Goal: Find specific page/section: Find specific page/section

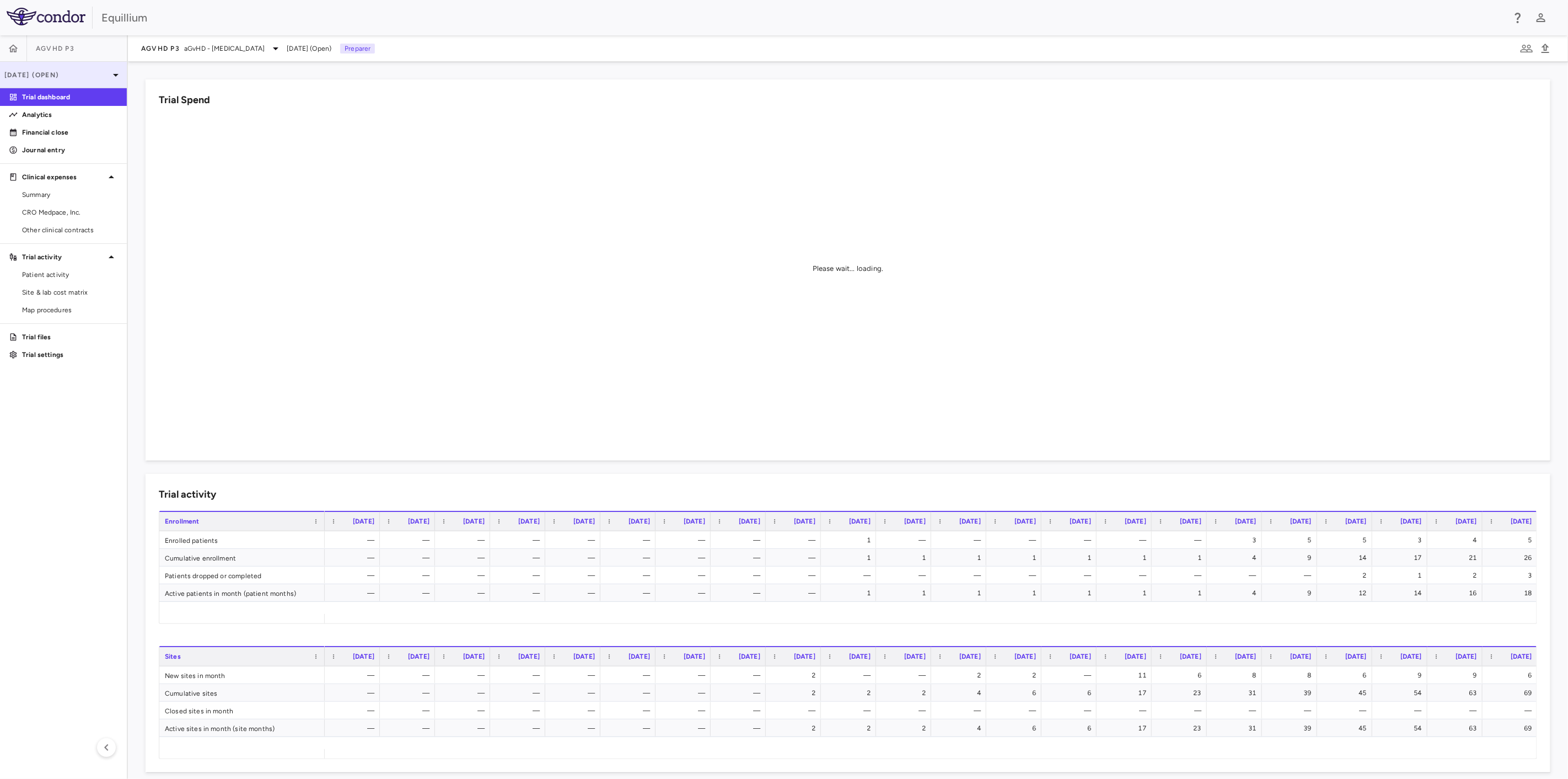
click at [107, 74] on p "[DATE] (Open)" at bounding box center [57, 75] width 105 height 10
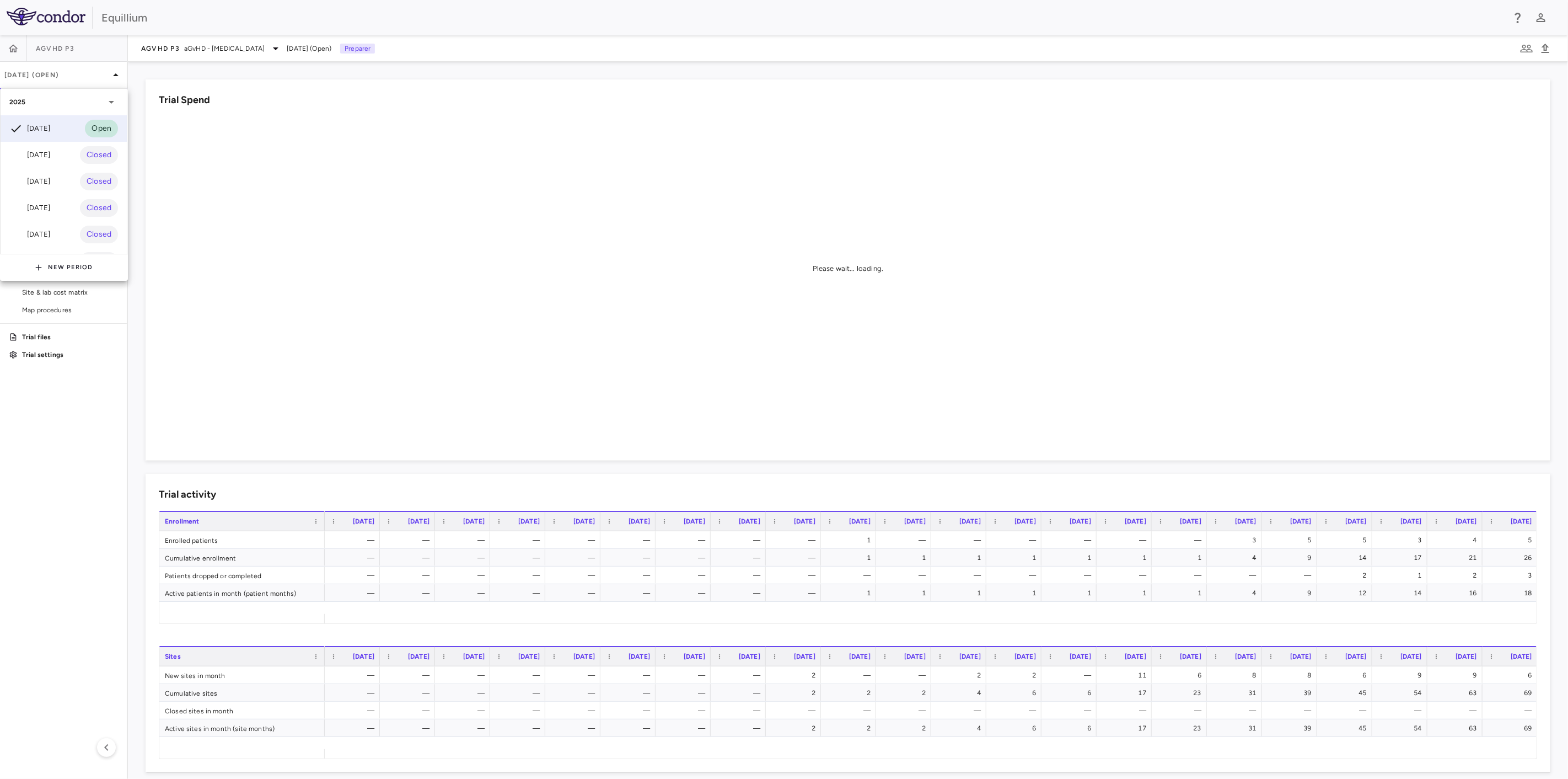
click at [109, 74] on div at bounding box center [784, 389] width 1568 height 779
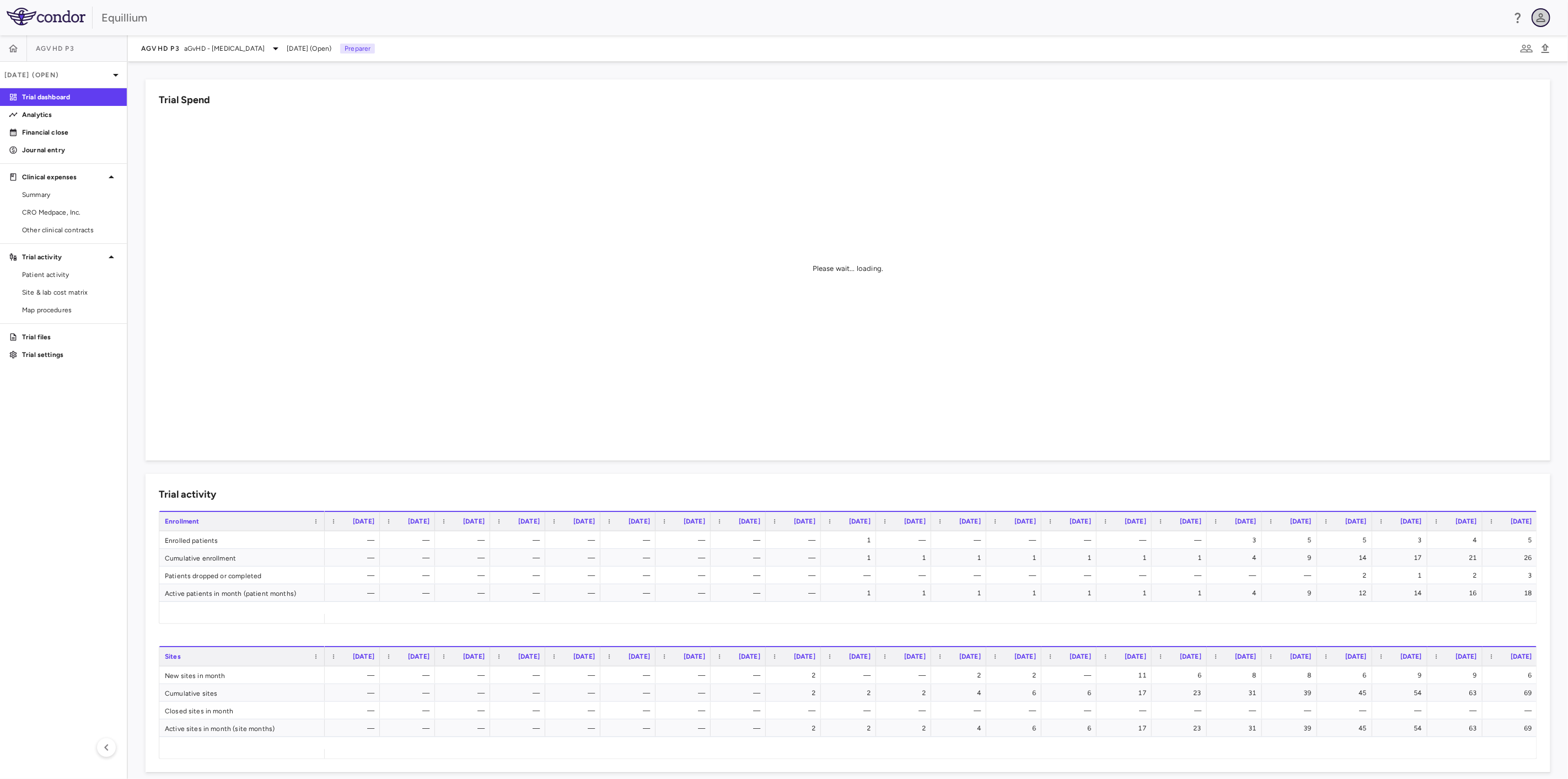
click at [1546, 21] on icon "button" at bounding box center [1541, 18] width 13 height 13
click at [1236, 55] on div at bounding box center [784, 389] width 1568 height 779
click at [58, 128] on p "Financial close" at bounding box center [70, 132] width 96 height 10
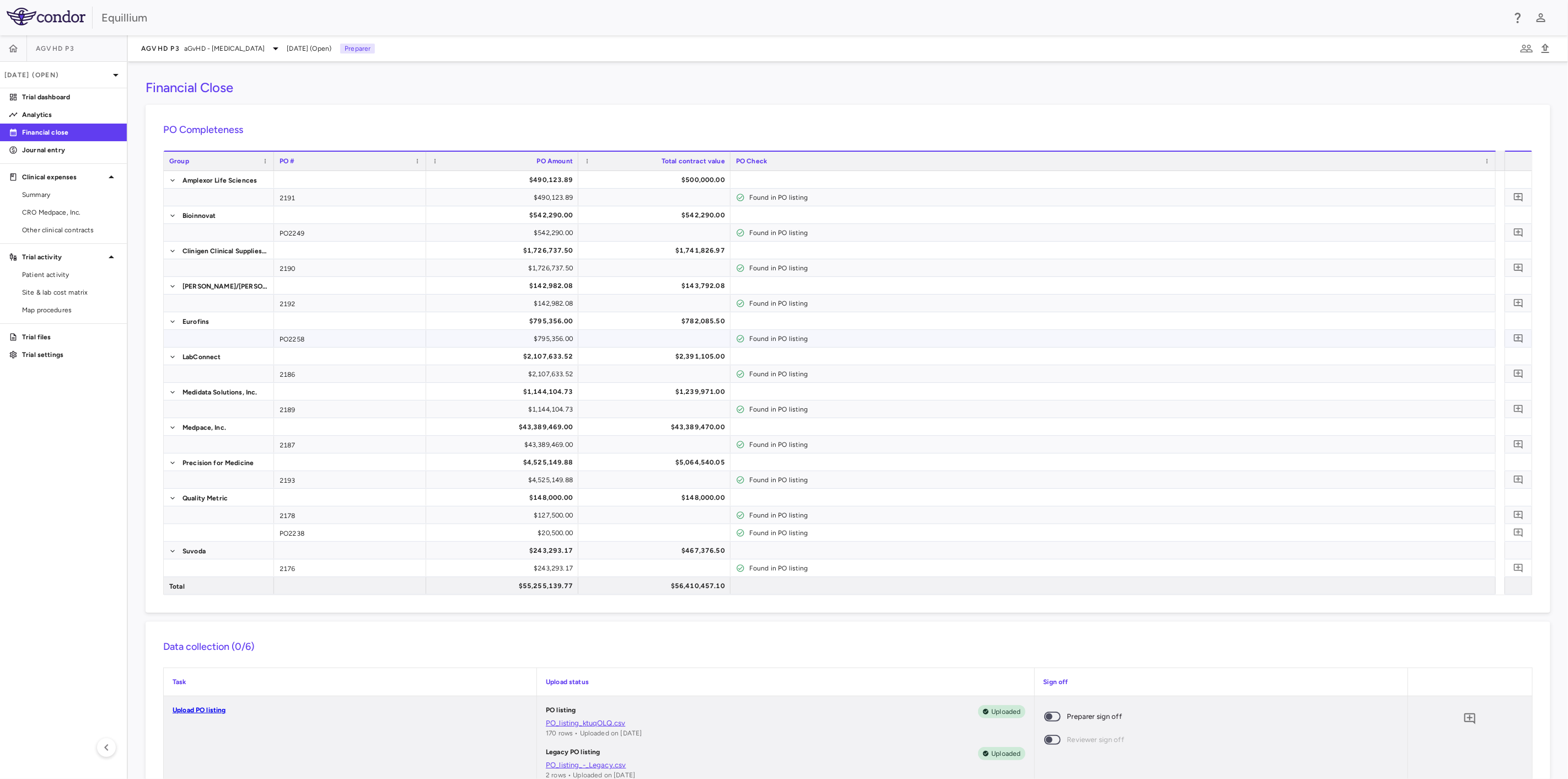
scroll to position [552, 0]
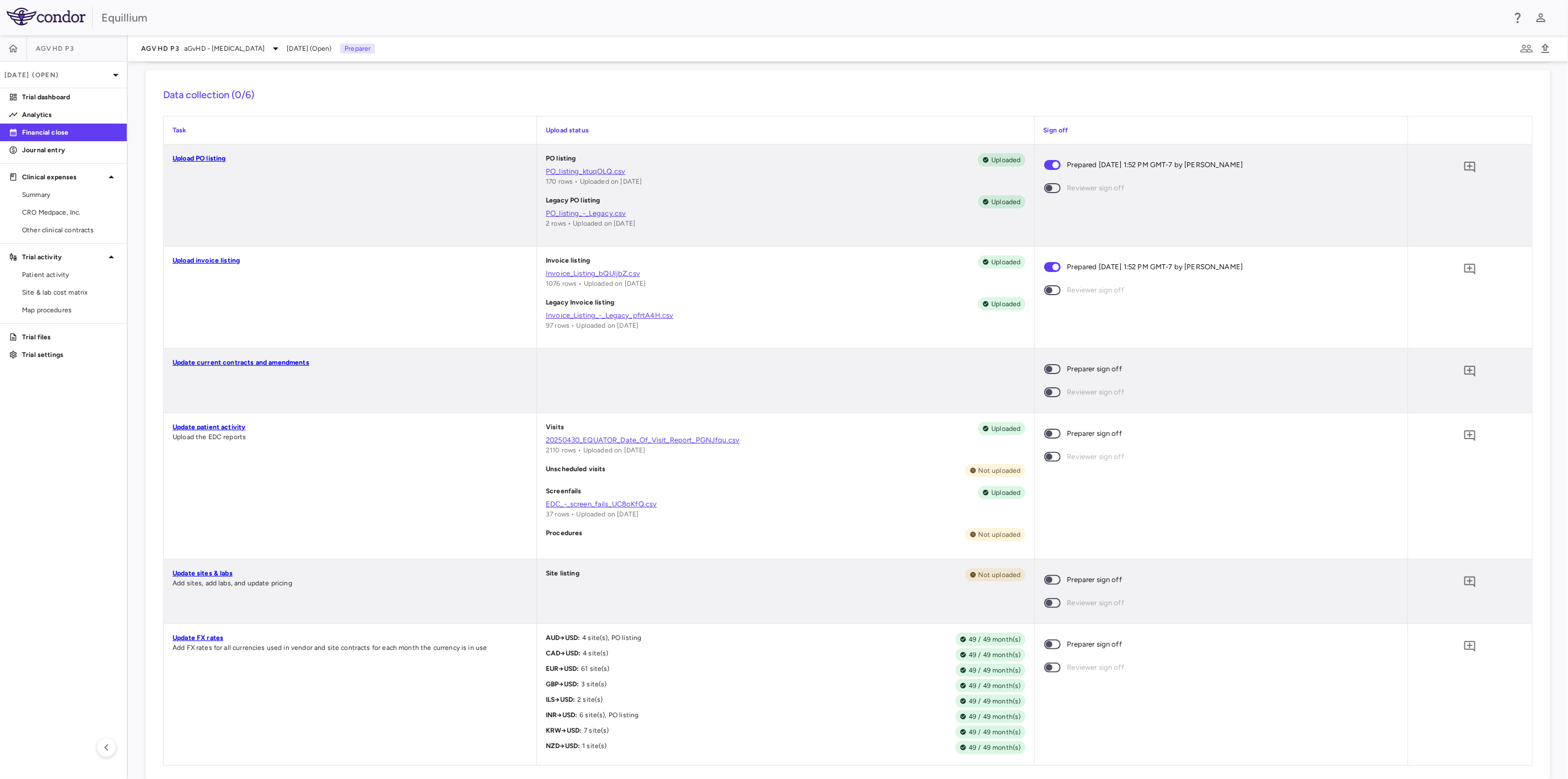
click at [1054, 185] on span at bounding box center [1052, 188] width 16 height 10
click at [1046, 185] on span at bounding box center [1052, 188] width 16 height 10
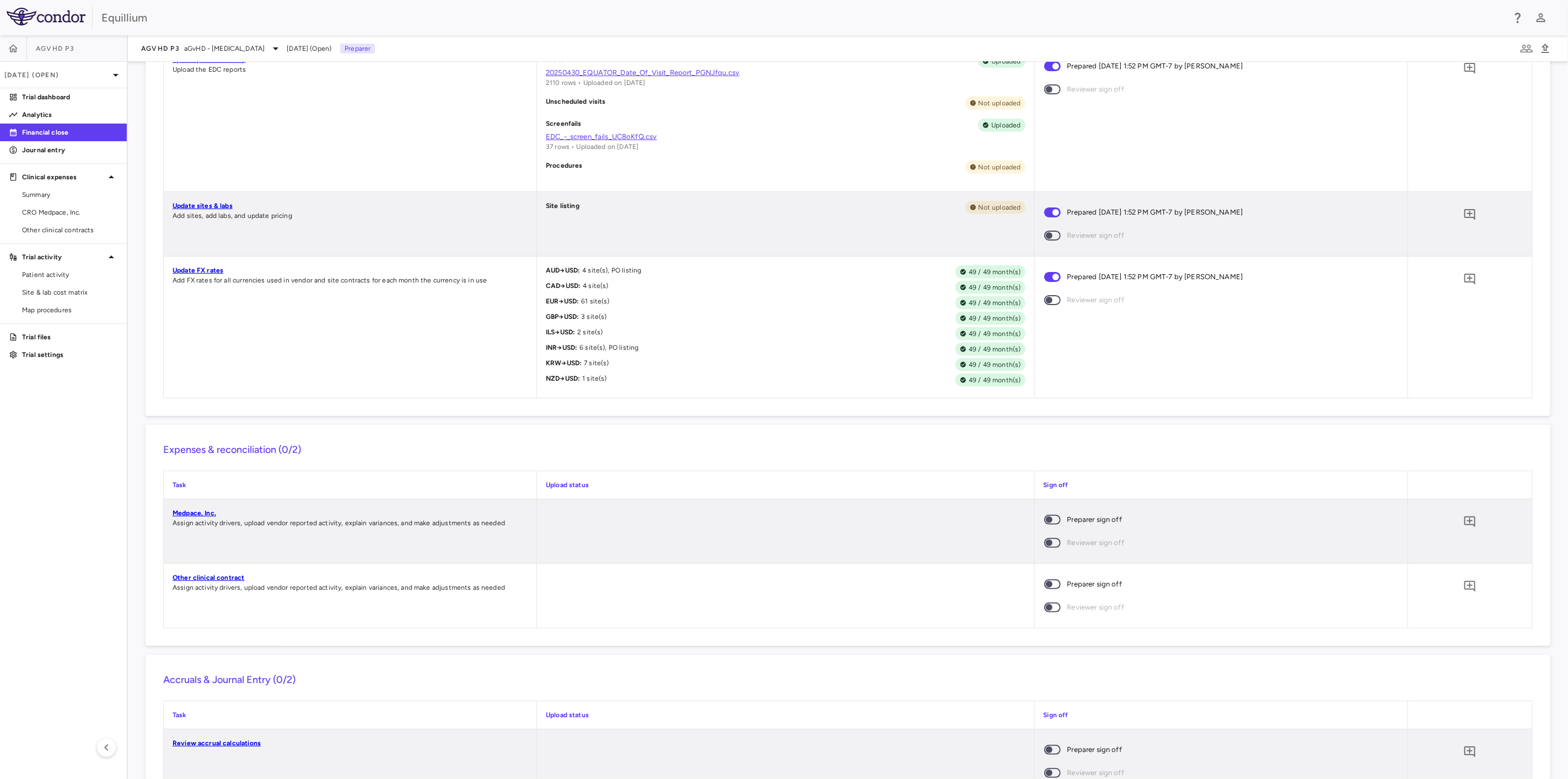
scroll to position [1035, 0]
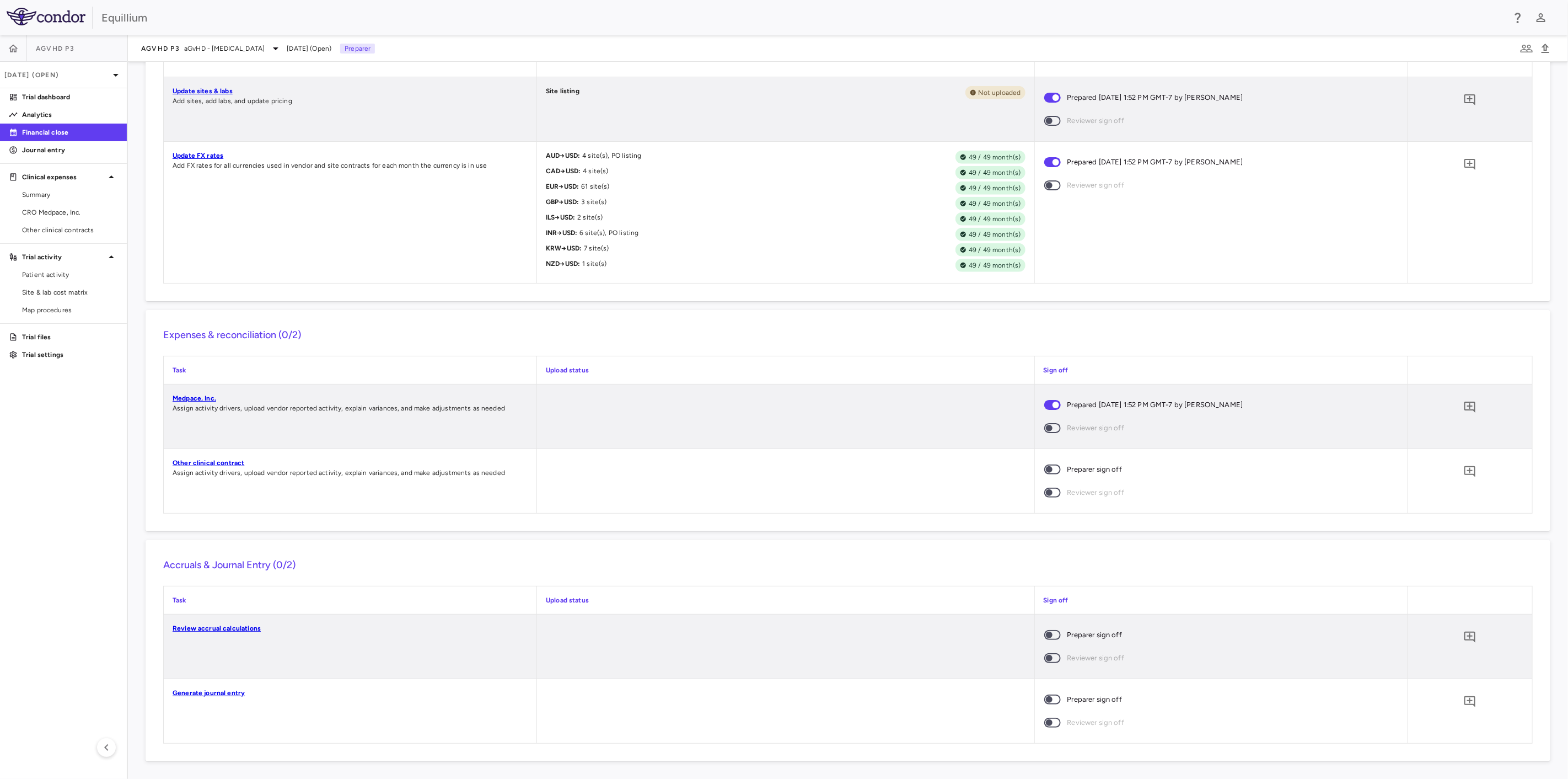
click at [1045, 465] on span at bounding box center [1052, 470] width 16 height 10
click at [1054, 700] on span at bounding box center [1052, 699] width 16 height 10
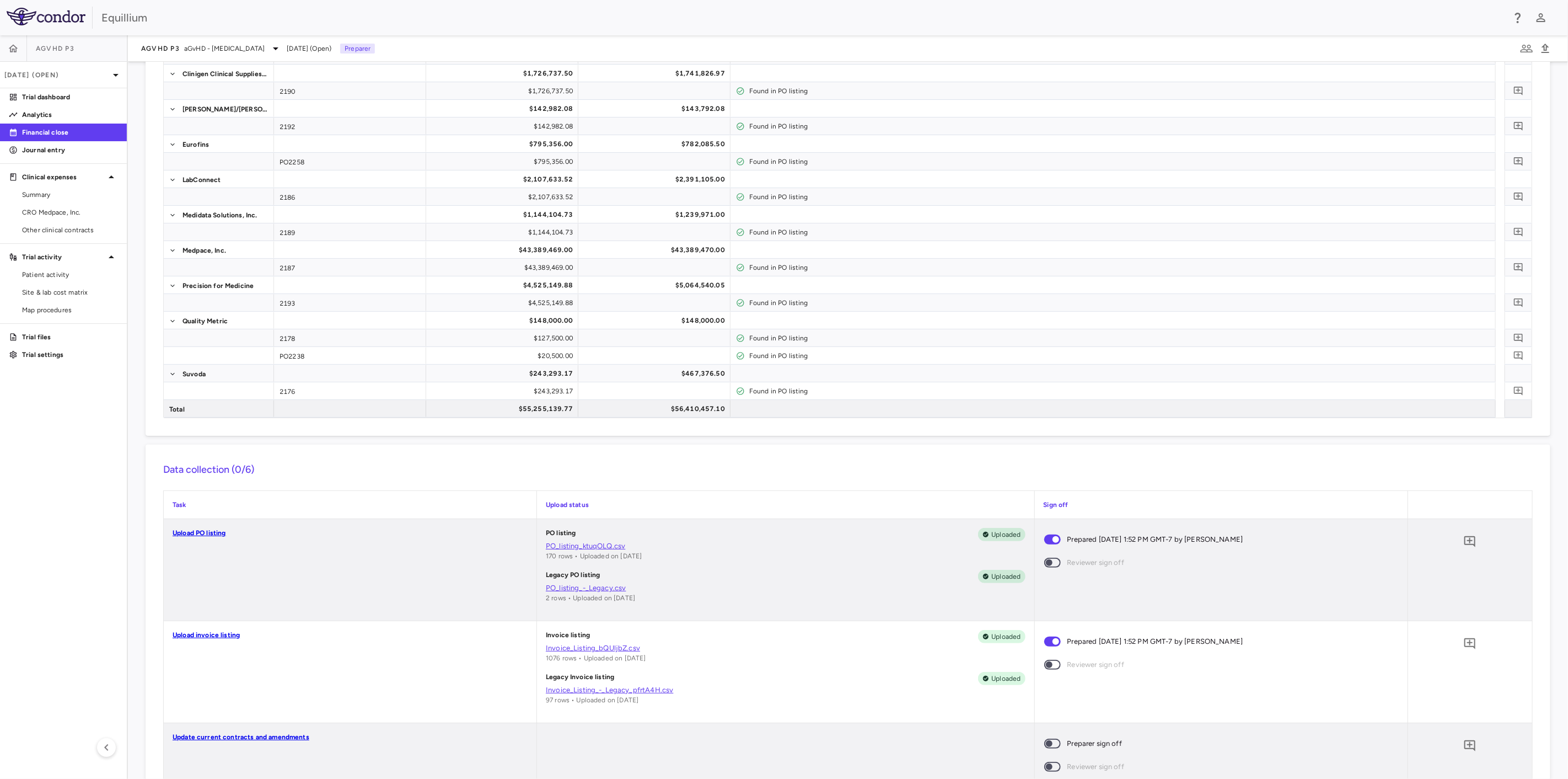
scroll to position [0, 0]
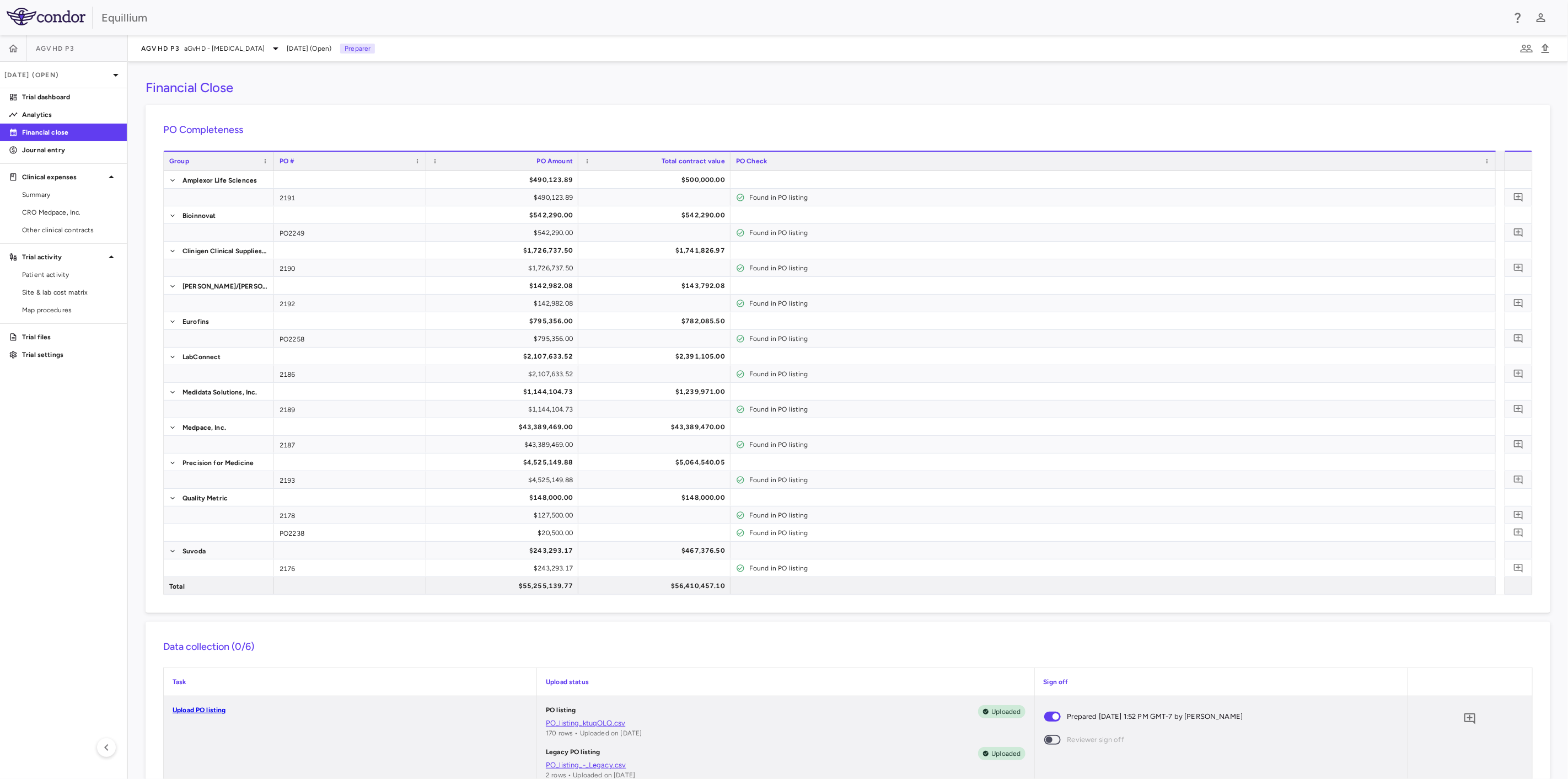
click at [497, 88] on div "Financial Close" at bounding box center [848, 87] width 1405 height 16
click at [45, 90] on link "Trial dashboard" at bounding box center [63, 97] width 127 height 16
